Goal: Find specific page/section: Find specific page/section

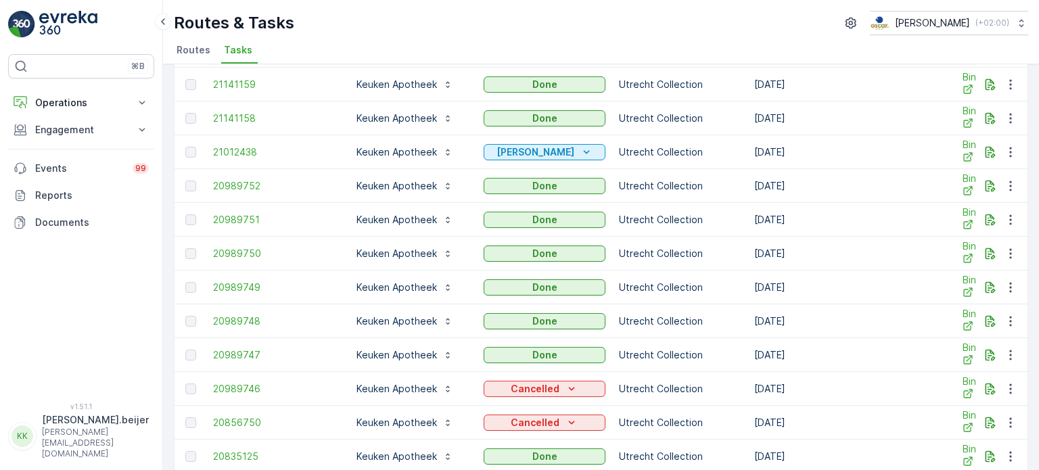
scroll to position [957, 0]
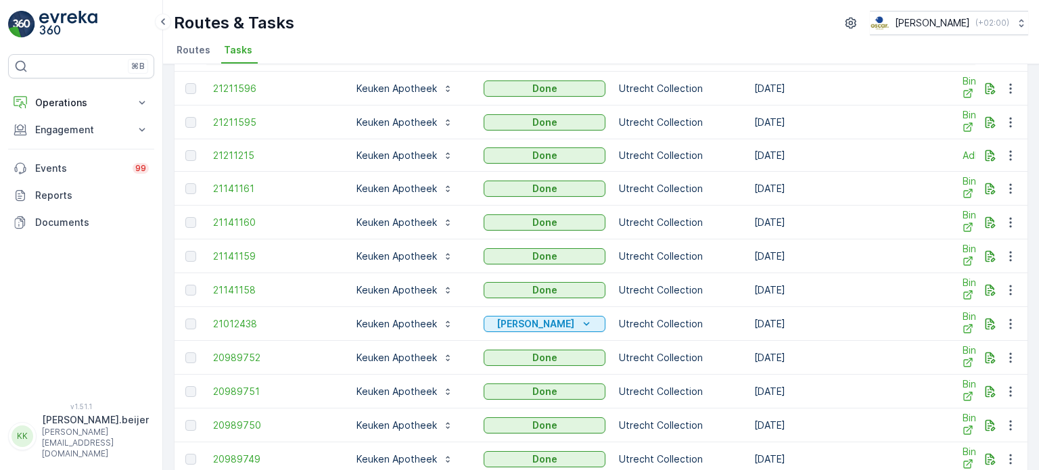
click at [185, 55] on span "Routes" at bounding box center [194, 50] width 34 height 14
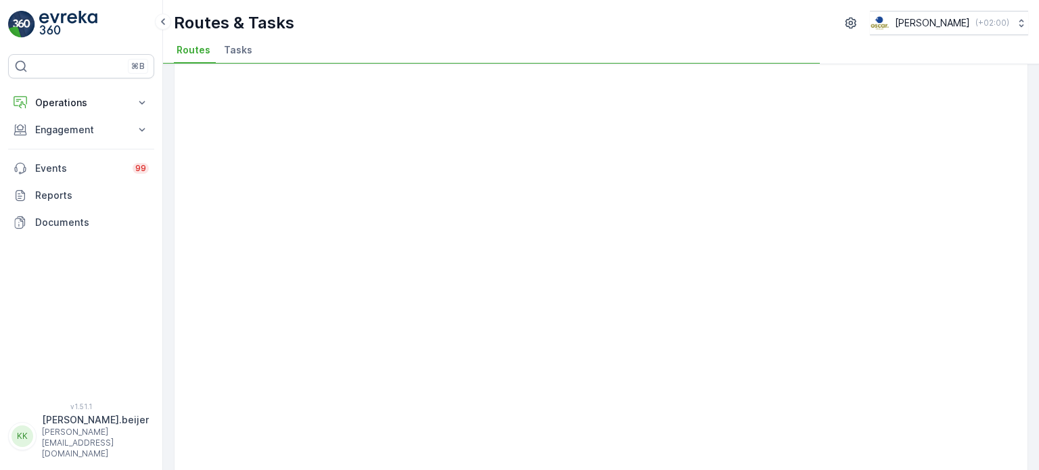
click at [230, 49] on span "Tasks" at bounding box center [238, 50] width 28 height 14
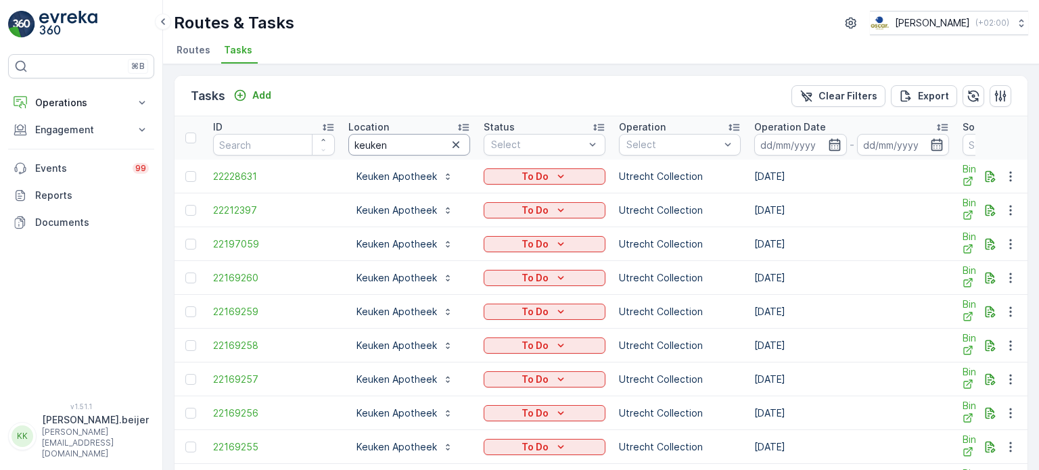
click at [379, 146] on input "keuken" at bounding box center [409, 145] width 122 height 22
type input "lantaren"
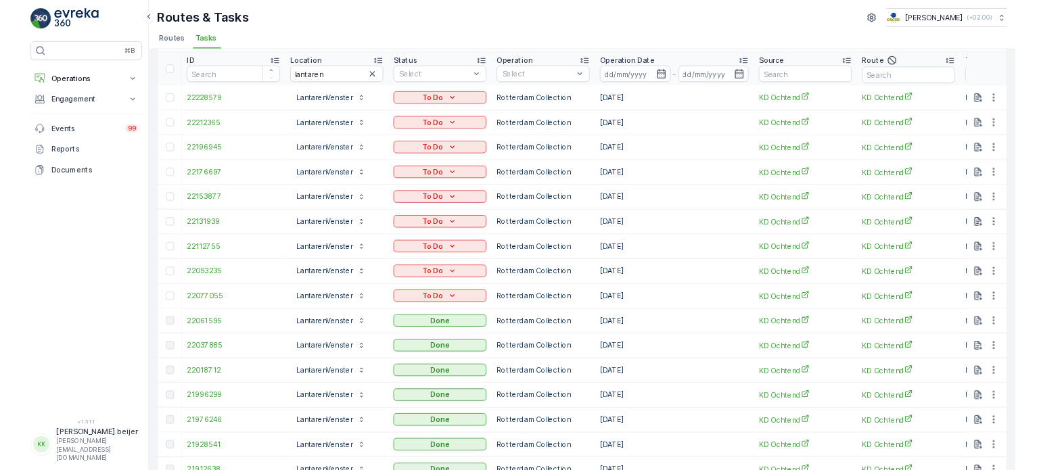
scroll to position [48, 0]
